Goal: Task Accomplishment & Management: Manage account settings

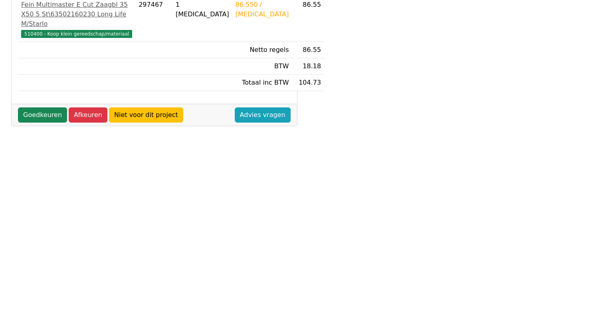
scroll to position [200, 0]
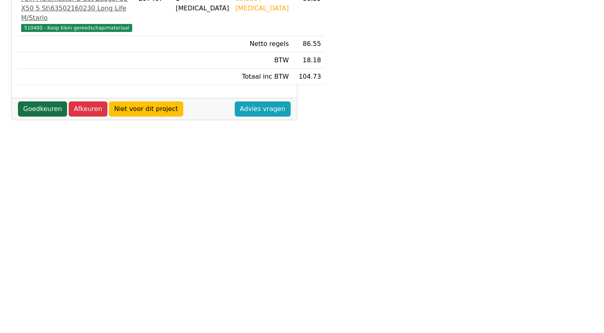
click at [37, 117] on link "Goedkeuren" at bounding box center [42, 108] width 49 height 15
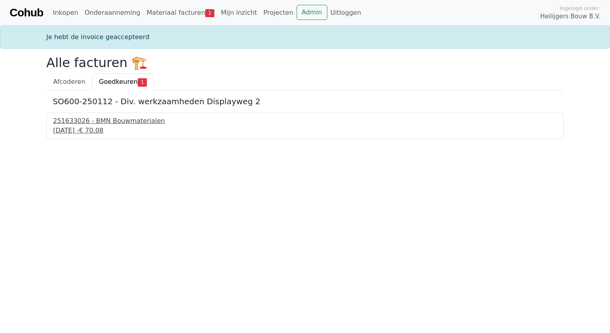
click at [101, 122] on div "251633026 - BMN Bouwmaterialen" at bounding box center [305, 121] width 504 height 10
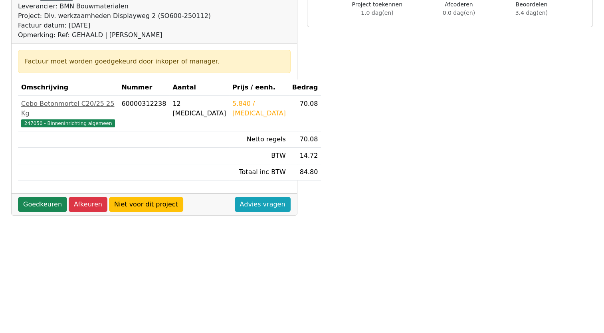
scroll to position [120, 0]
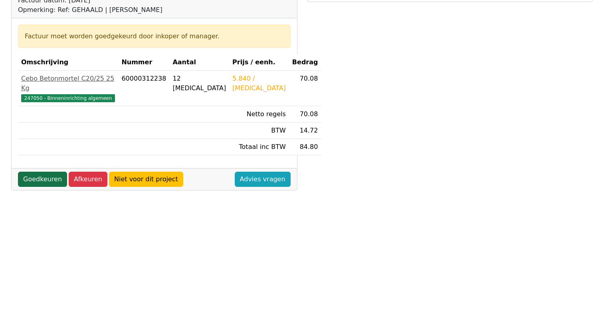
click at [32, 172] on link "Goedkeuren" at bounding box center [42, 179] width 49 height 15
